Goal: Information Seeking & Learning: Check status

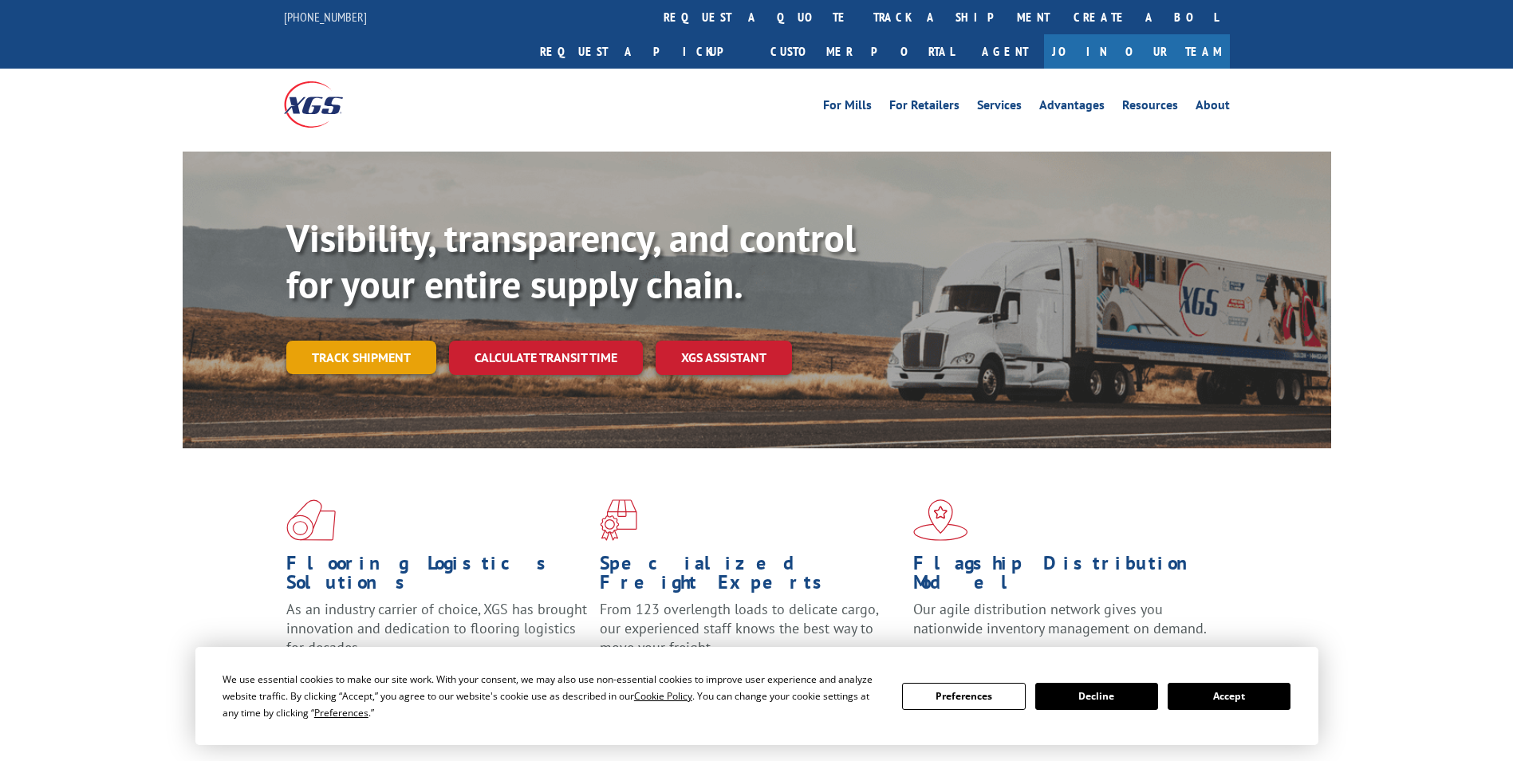
click at [397, 341] on link "Track shipment" at bounding box center [361, 357] width 150 height 33
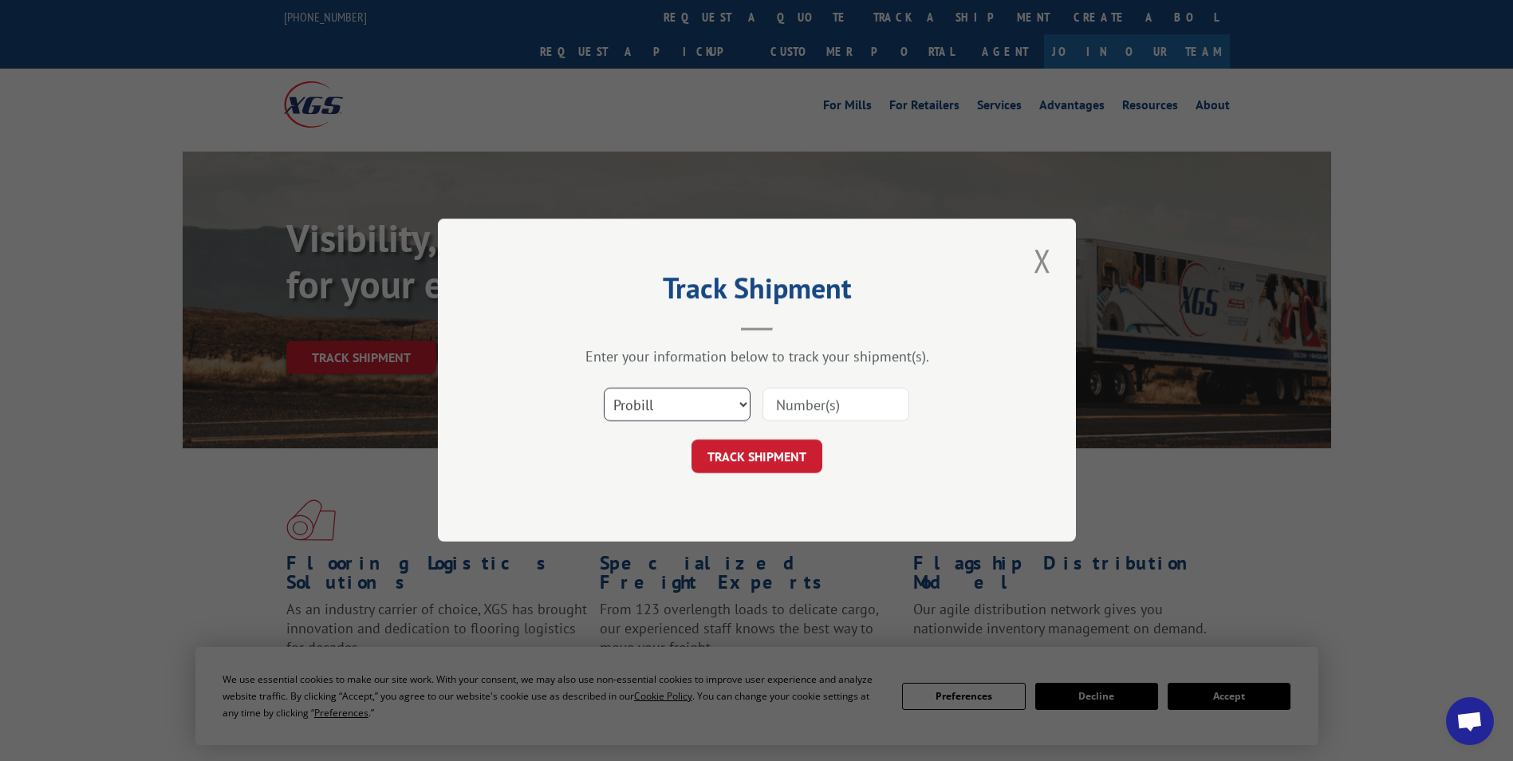
click at [720, 409] on select "Select category... Probill BOL PO" at bounding box center [677, 404] width 147 height 33
select select "bol"
click at [604, 388] on select "Select category... Probill BOL PO" at bounding box center [677, 404] width 147 height 33
click at [816, 404] on input at bounding box center [835, 404] width 147 height 33
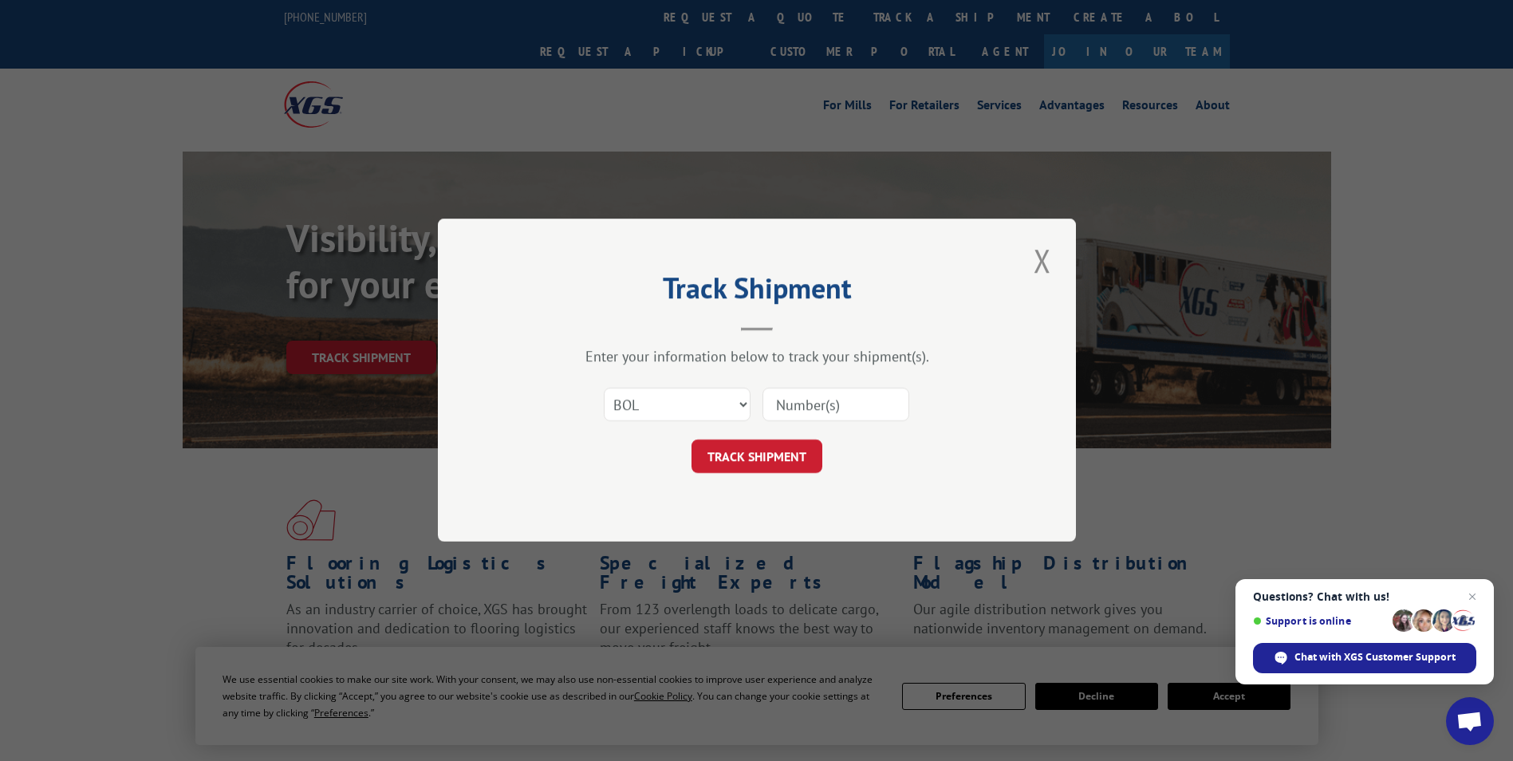
paste input "2401081"
type input "2401081"
click button "TRACK SHIPMENT" at bounding box center [757, 456] width 131 height 33
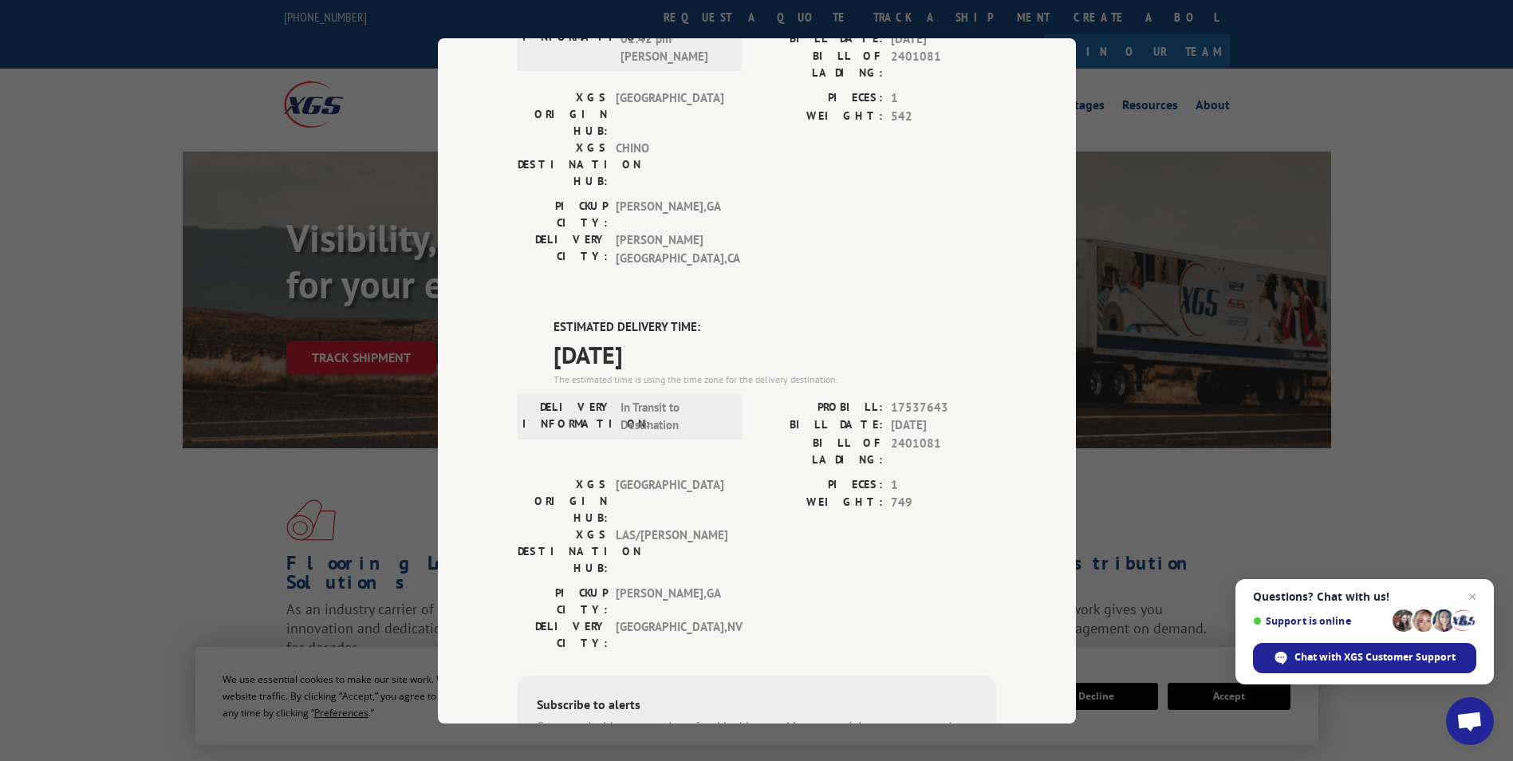
scroll to position [475, 0]
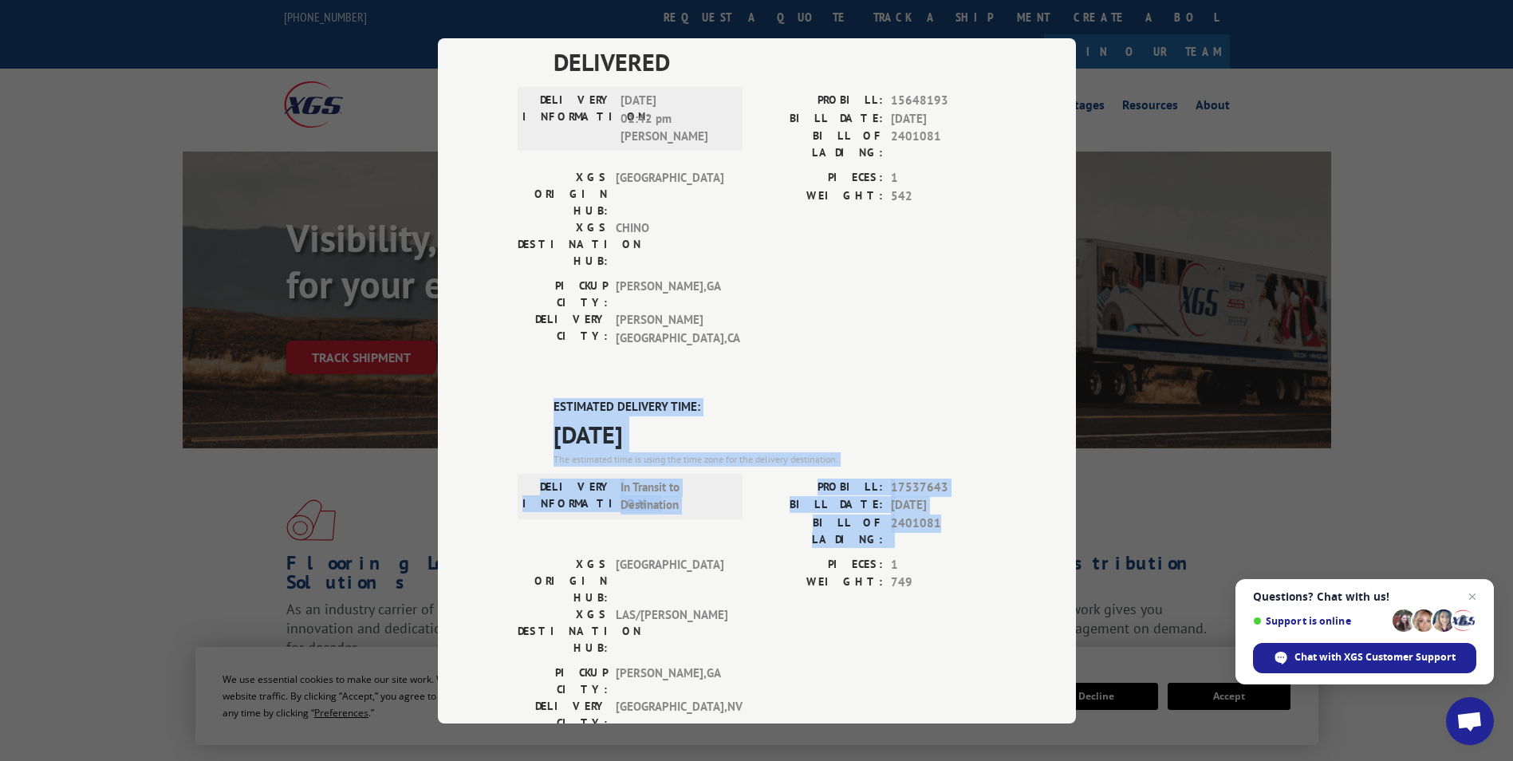
drag, startPoint x: 937, startPoint y: 340, endPoint x: 524, endPoint y: 223, distance: 429.5
click at [524, 398] on div "ESTIMATED DELIVERY TIME: [DATE] The estimated time is using the time zone for t…" at bounding box center [757, 684] width 479 height 573
copy div "ESTIMATED DELIVERY TIME: [DATE] The estimated time is using the time zone for t…"
